Goal: Information Seeking & Learning: Learn about a topic

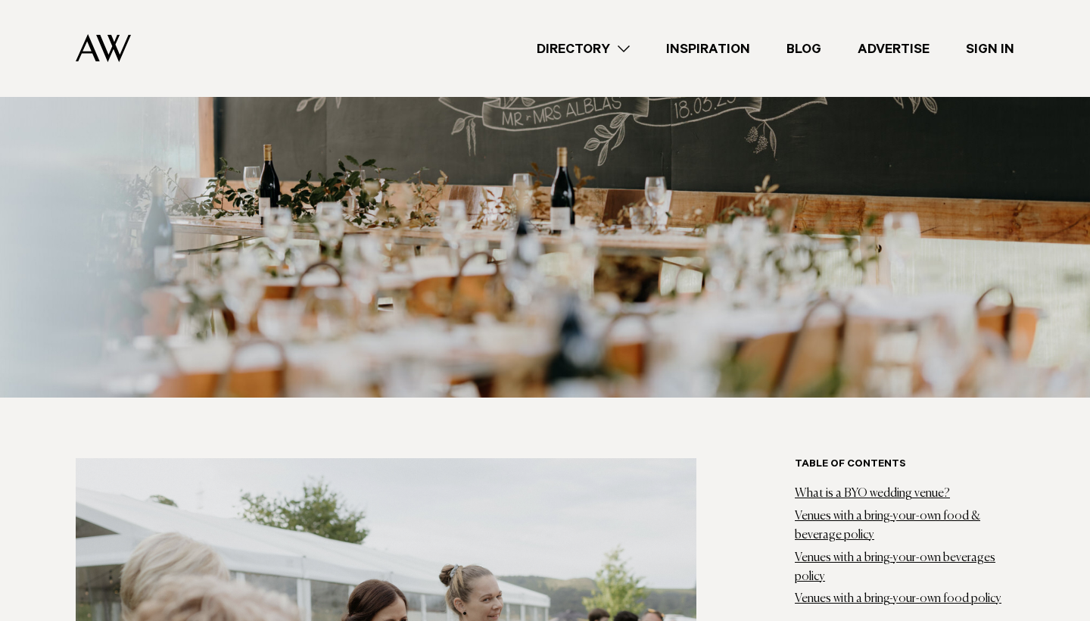
scroll to position [516, 0]
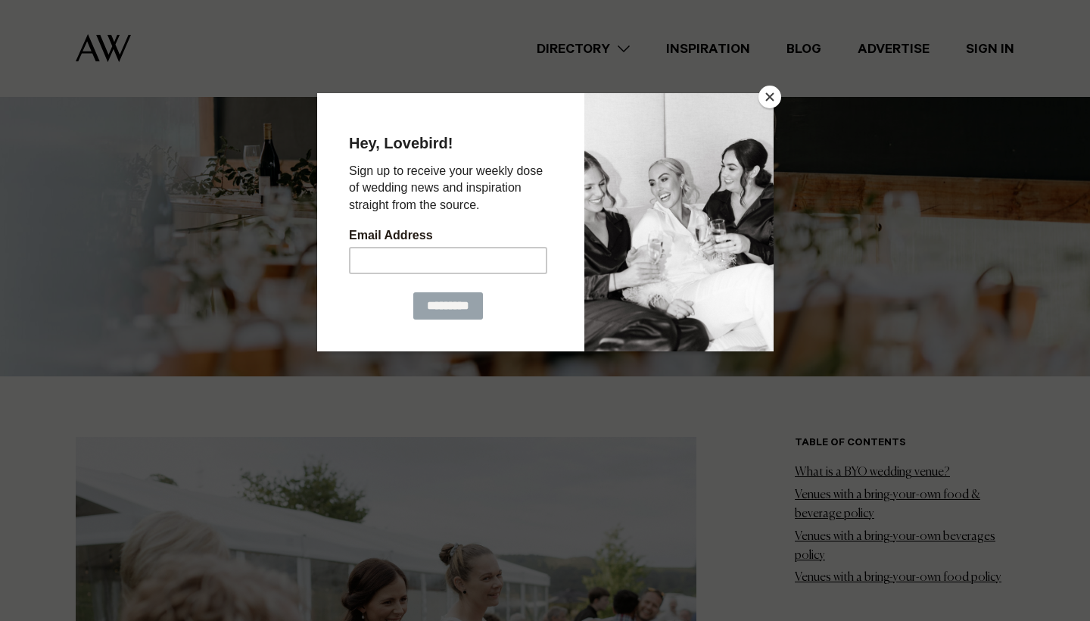
click at [770, 100] on button "Close" at bounding box center [769, 97] width 23 height 23
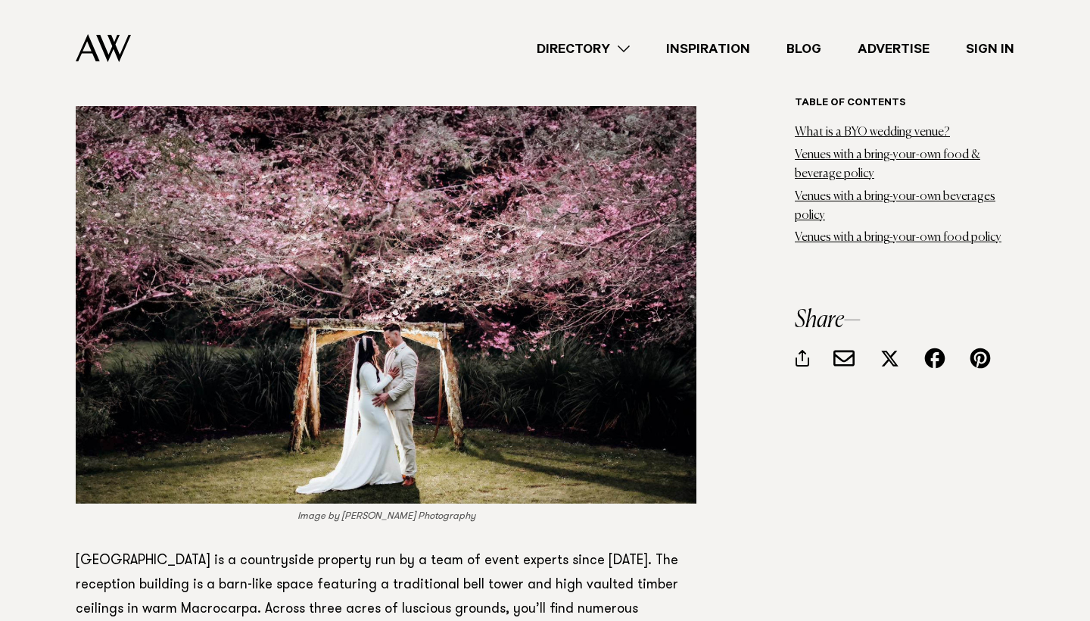
scroll to position [6937, 0]
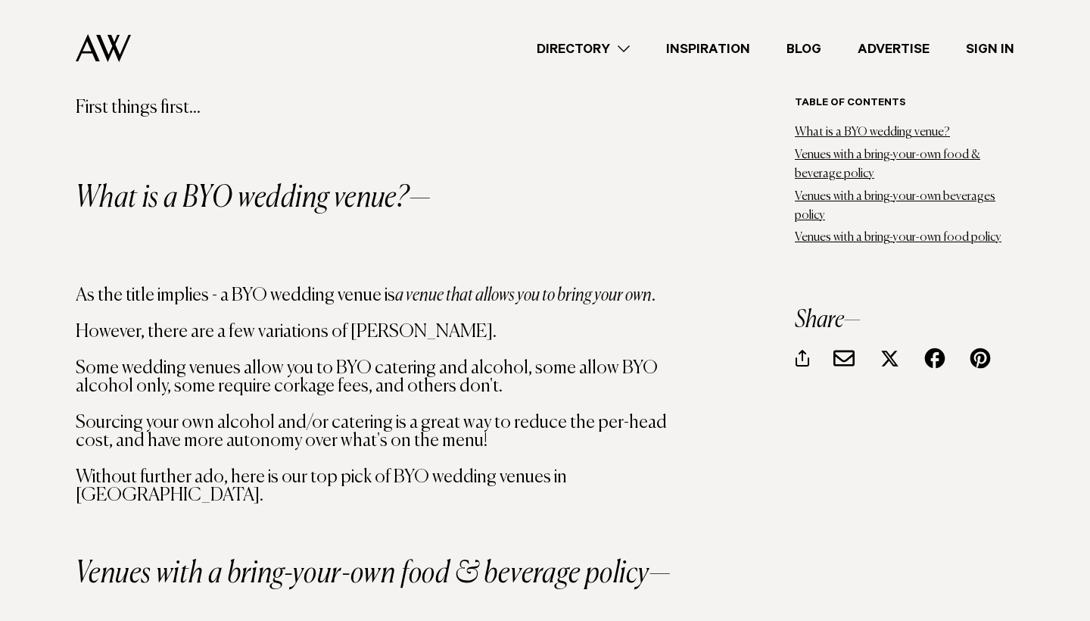
scroll to position [1372, 0]
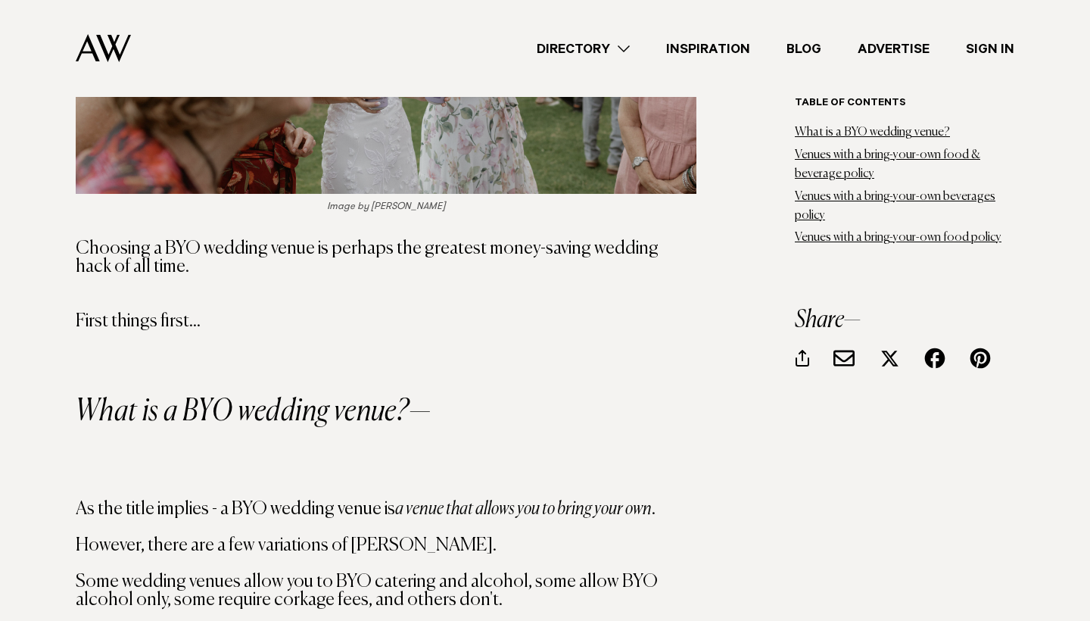
scroll to position [1170, 0]
